Goal: Transaction & Acquisition: Purchase product/service

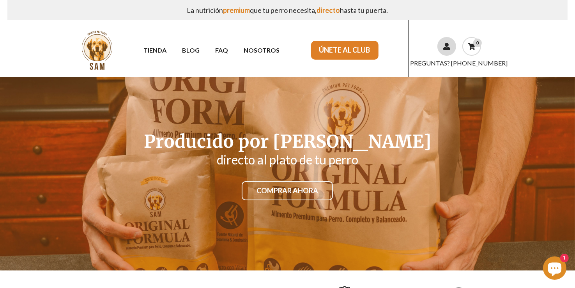
click at [450, 42] on link at bounding box center [446, 46] width 19 height 19
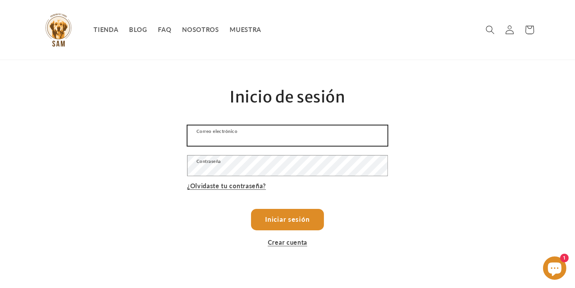
type input "karenrossicelamorales.o@hotmail.com"
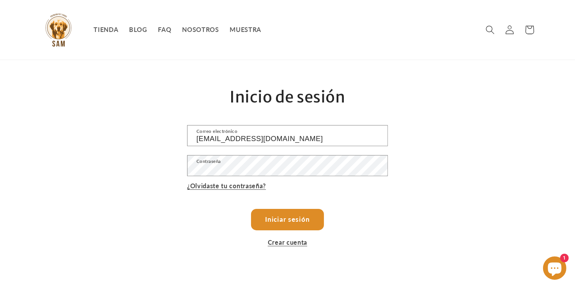
click at [285, 210] on button "Iniciar sesión" at bounding box center [287, 219] width 72 height 21
click at [287, 218] on button "Iniciar sesión" at bounding box center [287, 219] width 72 height 21
click at [284, 217] on button "Iniciar sesión" at bounding box center [287, 219] width 72 height 21
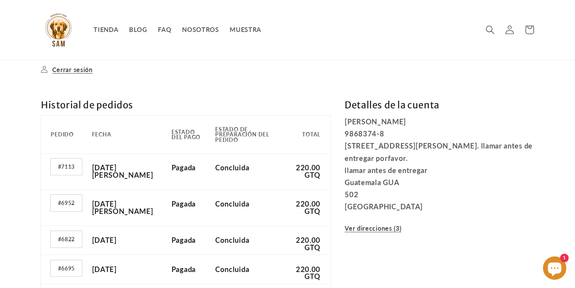
scroll to position [39, 0]
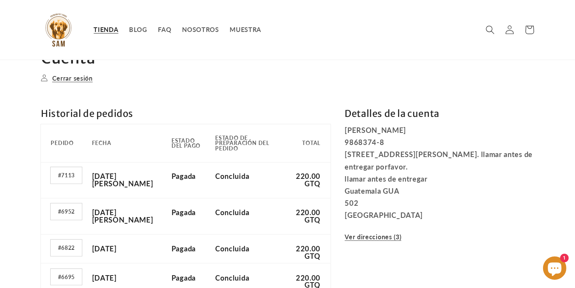
click at [103, 32] on span "TIENDA" at bounding box center [105, 30] width 25 height 8
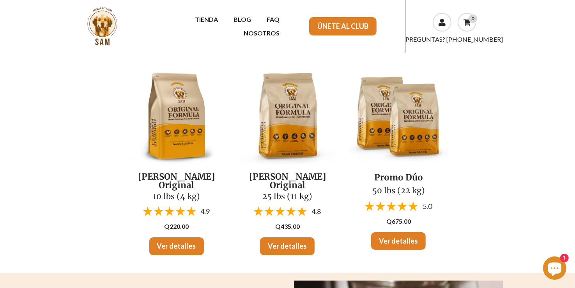
scroll to position [39, 0]
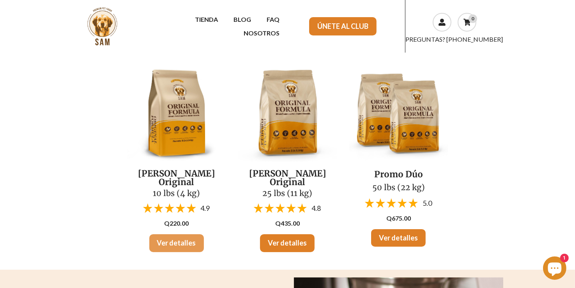
click at [176, 236] on link "Ver detalles" at bounding box center [176, 243] width 55 height 18
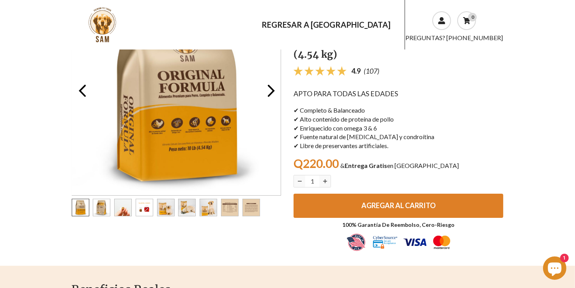
scroll to position [78, 0]
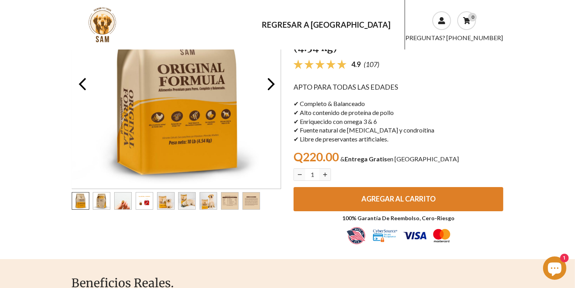
click at [369, 187] on button "AGREGAR AL CARRITO" at bounding box center [398, 199] width 210 height 24
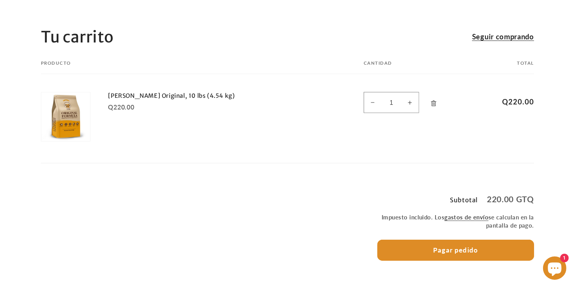
scroll to position [78, 0]
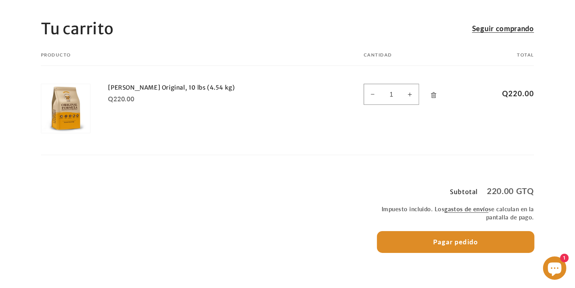
click at [482, 238] on button "Pagar pedido" at bounding box center [455, 241] width 157 height 21
